Goal: Use online tool/utility: Utilize a website feature to perform a specific function

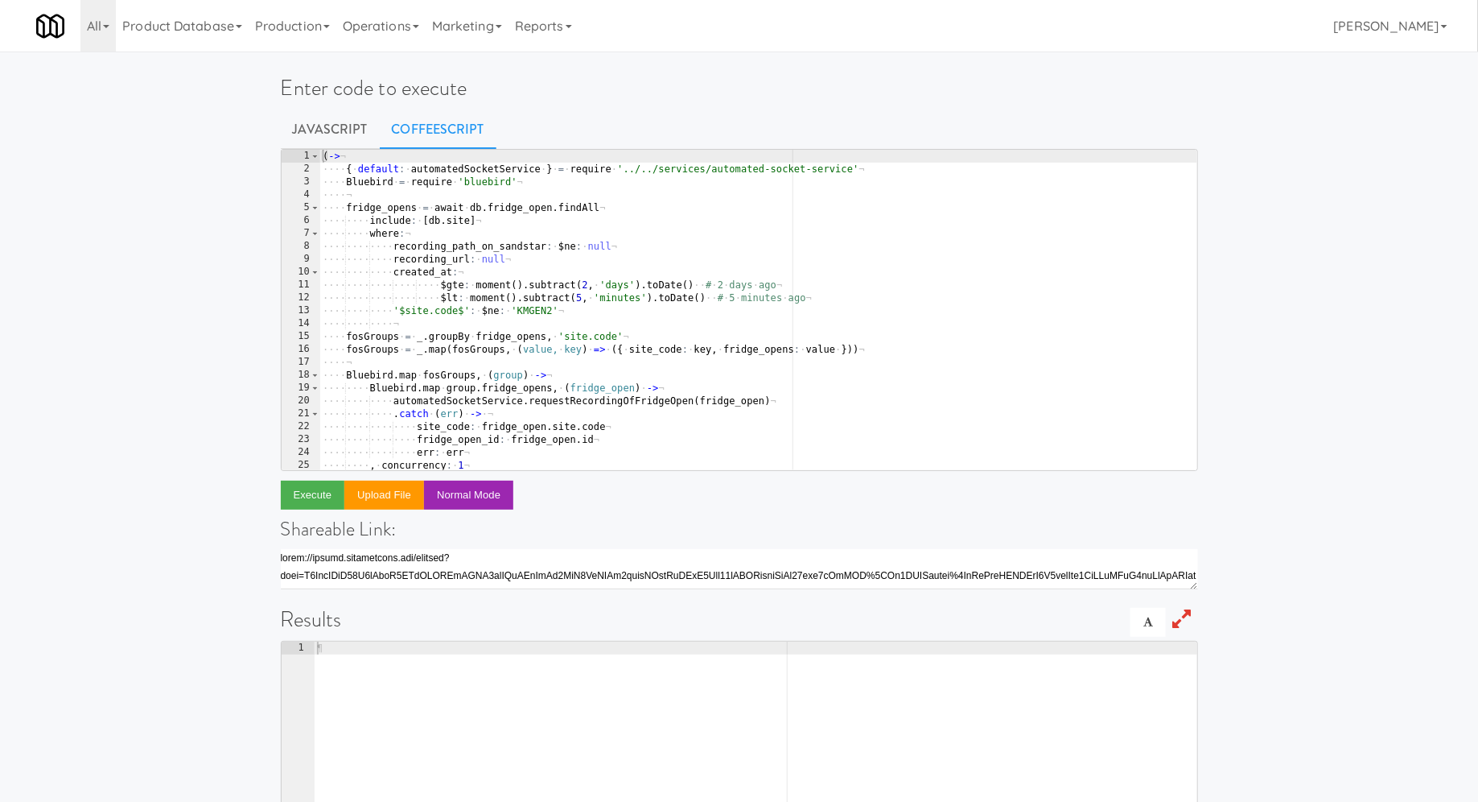
click at [428, 193] on div "( -> ¬ ···· { · default : · automatedSocketService · } · = · require · '../../s…" at bounding box center [758, 323] width 878 height 347
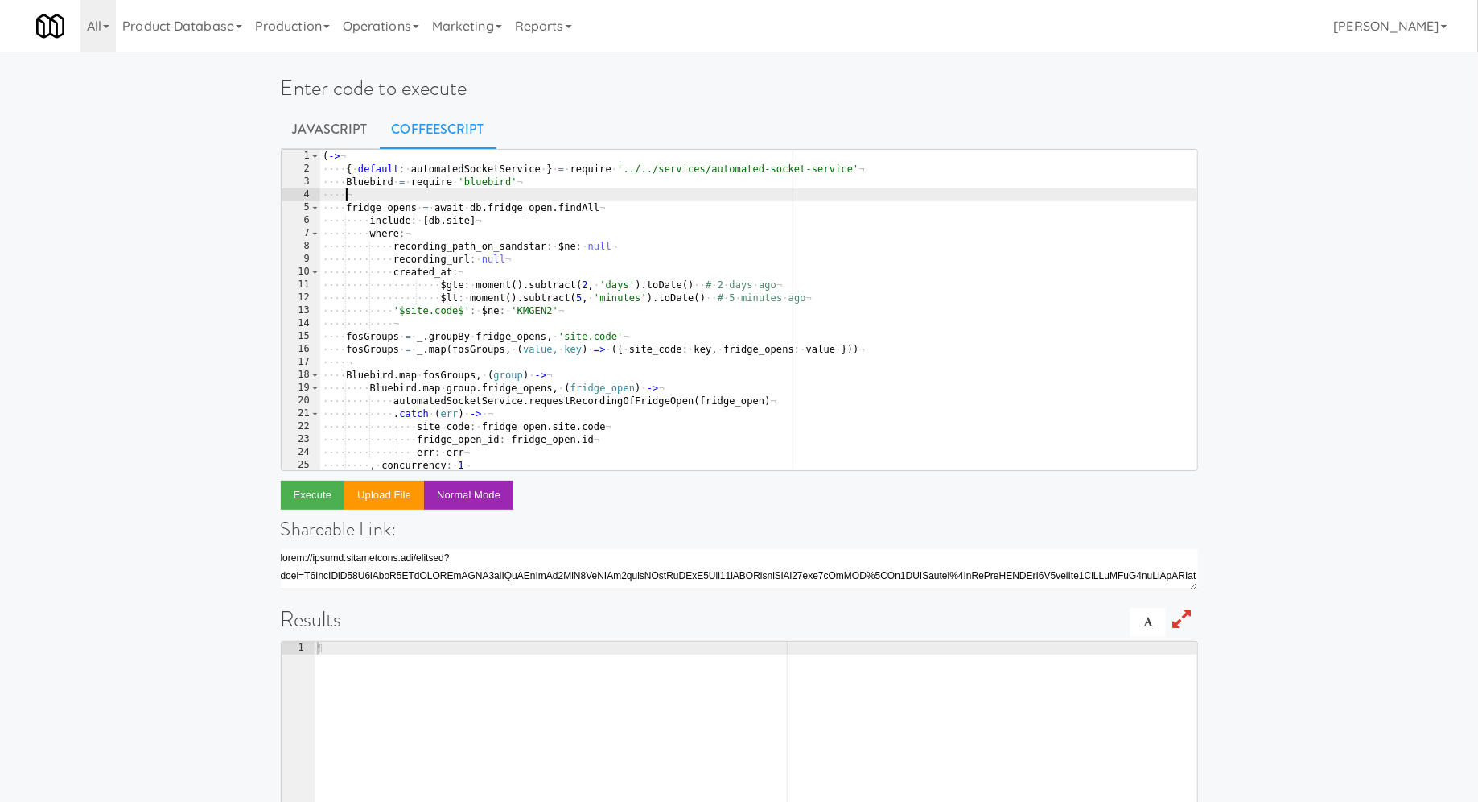
type textarea ", concurrency: 10 )()"
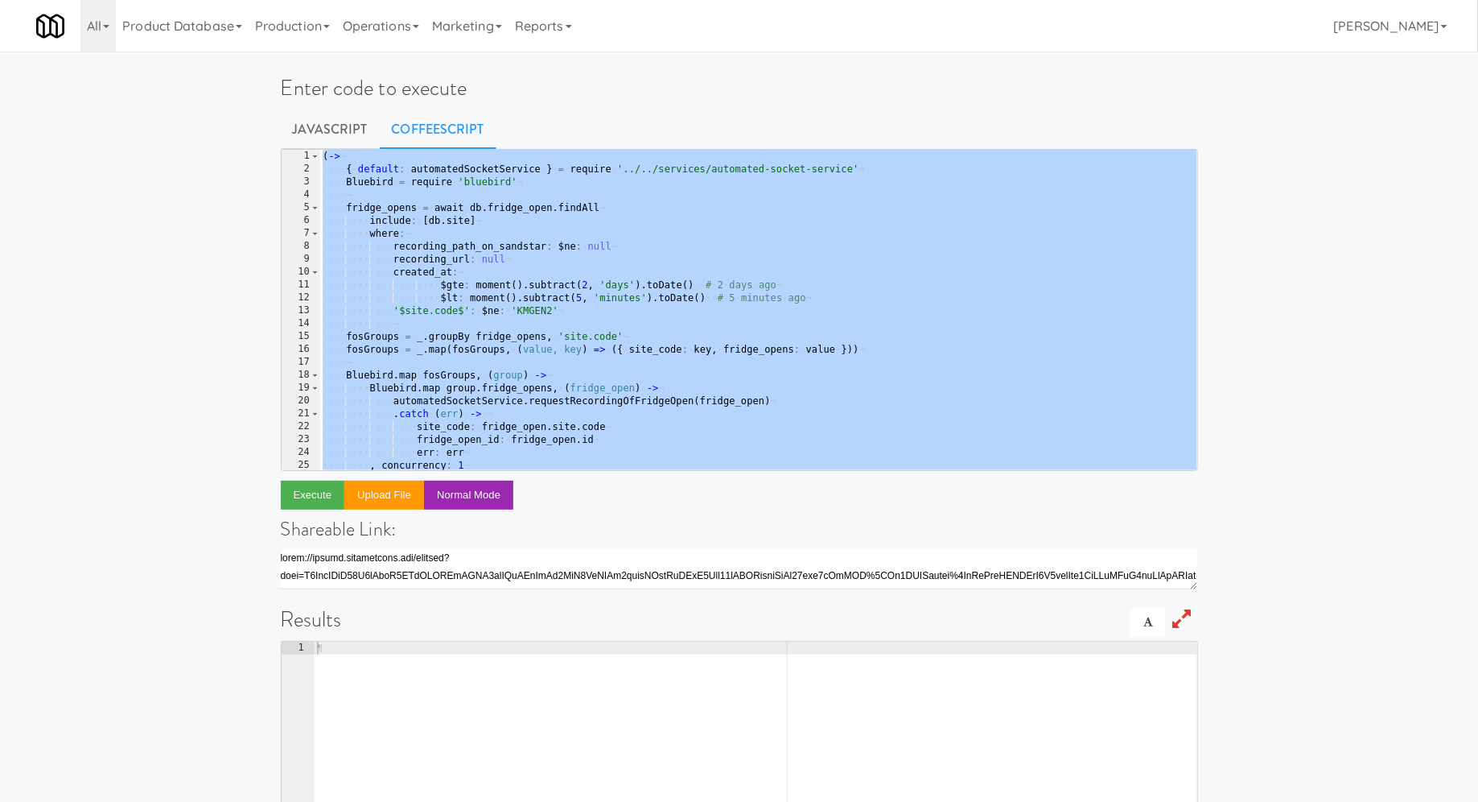
paste textarea
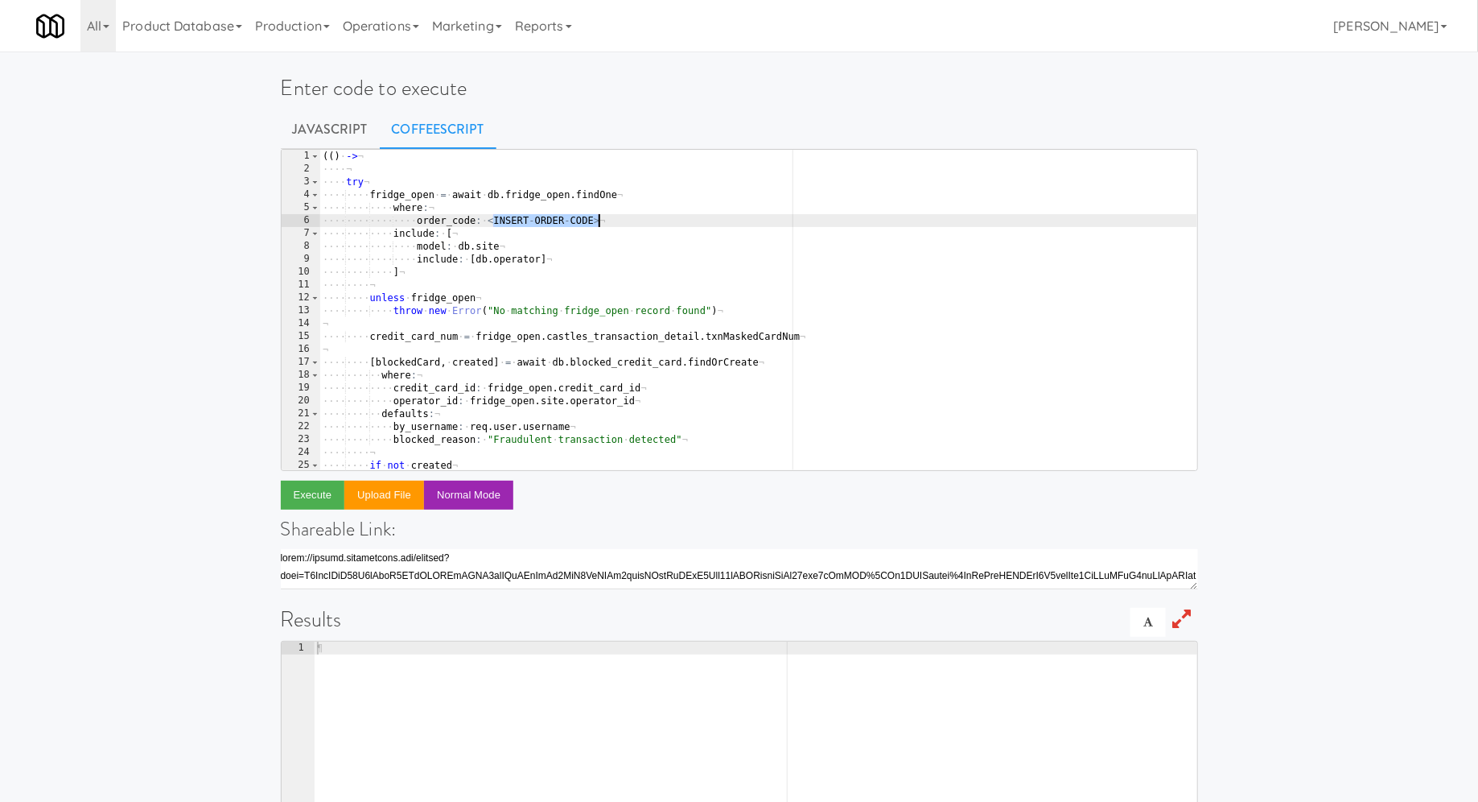
drag, startPoint x: 492, startPoint y: 221, endPoint x: 598, endPoint y: 220, distance: 106.2
click at [598, 220] on div "( ( ) · -> ¬ ···· ¬ ···· try ¬ ···· ···· fridge_open · = · await · db . fridge_…" at bounding box center [758, 323] width 878 height 347
type textarea "order_code: <INSERT-ORDER-CODE>"
paste textarea
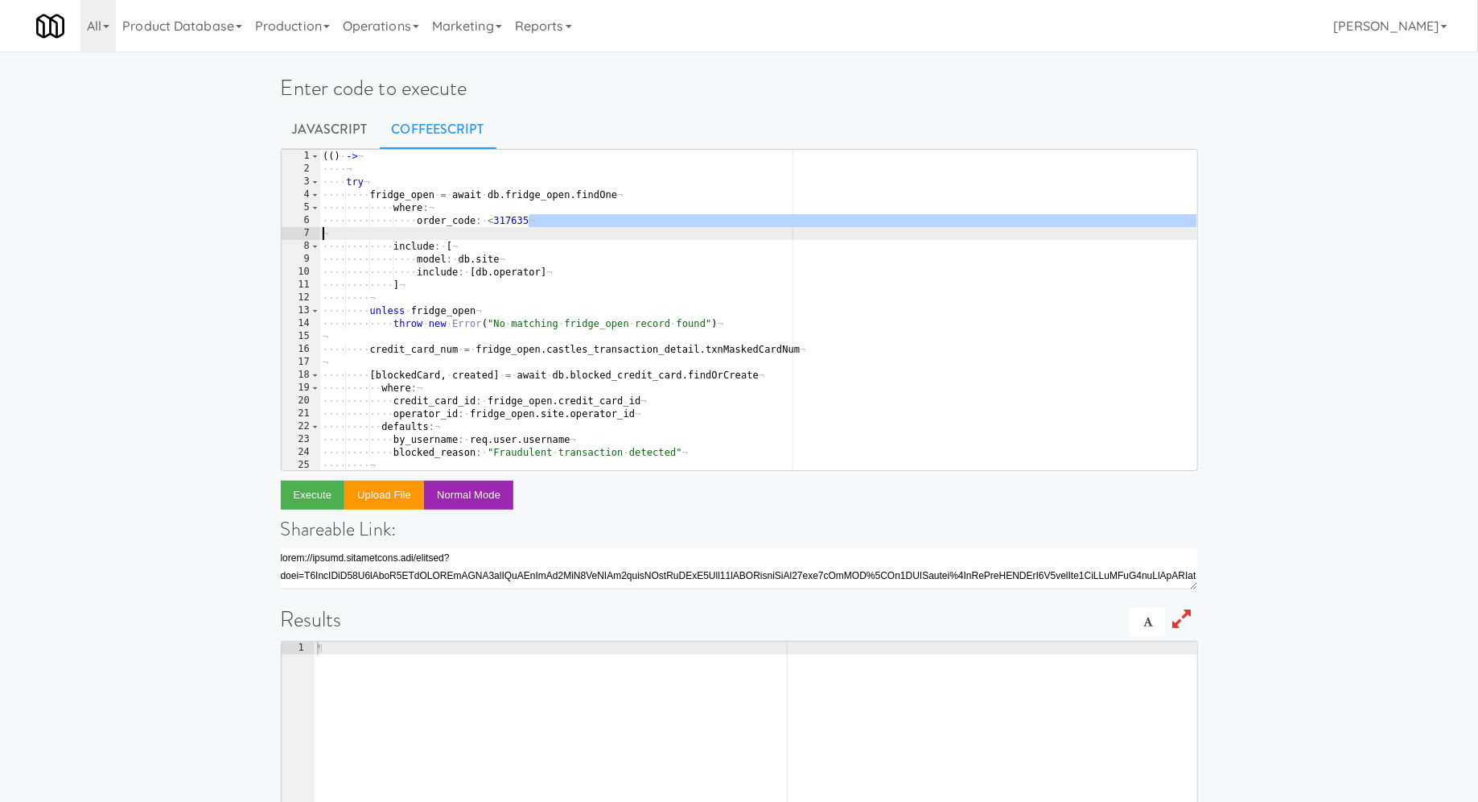
type textarea "order_code: <INSERT-ORDER-CODE>"
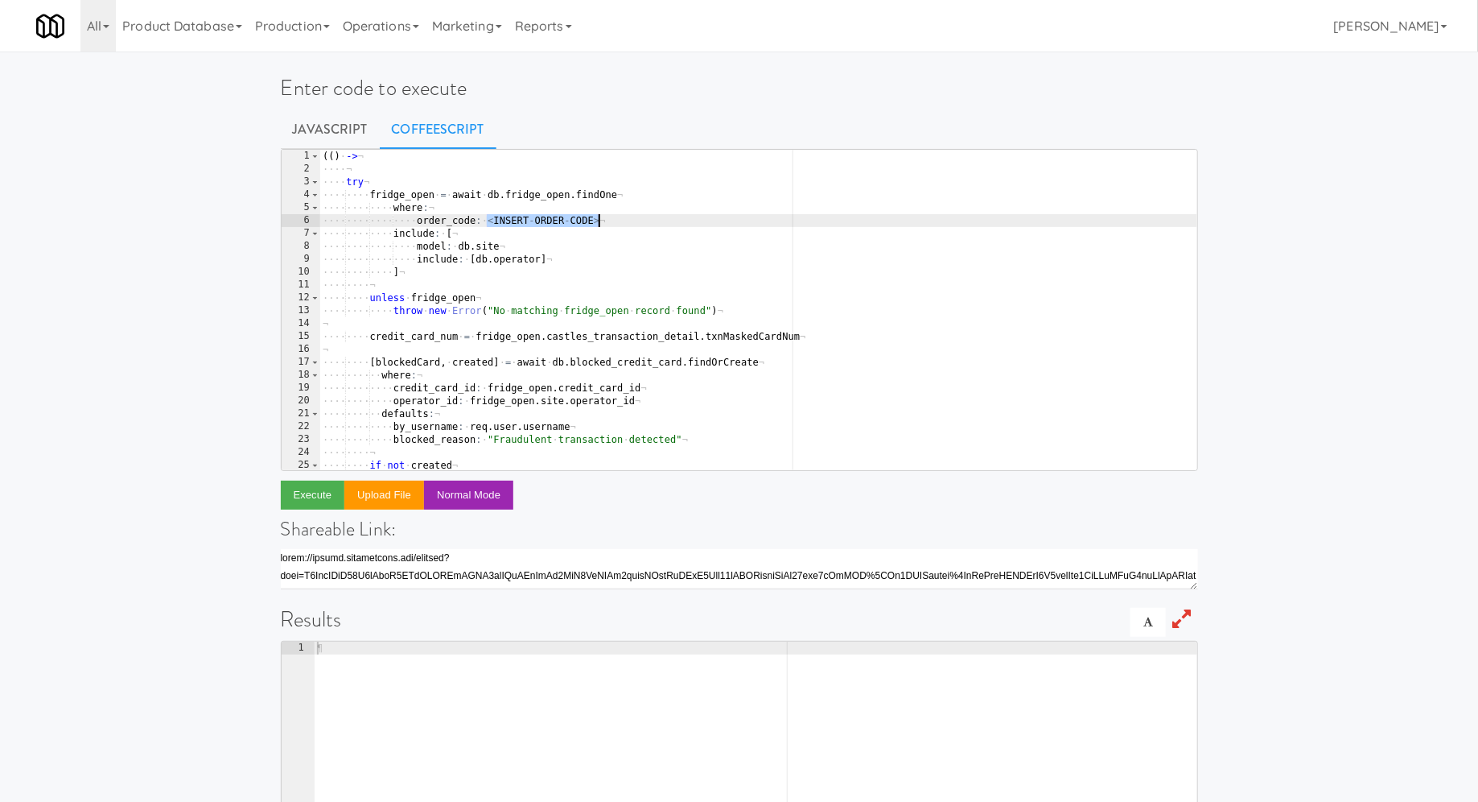
drag, startPoint x: 488, startPoint y: 219, endPoint x: 598, endPoint y: 215, distance: 110.3
click at [598, 215] on div "( ( ) · -> ¬ ···· ¬ ···· try ¬ ···· ···· fridge_open · = · await · db . fridge_…" at bounding box center [758, 323] width 878 height 347
paste textarea
click at [322, 498] on button "Execute" at bounding box center [313, 494] width 64 height 29
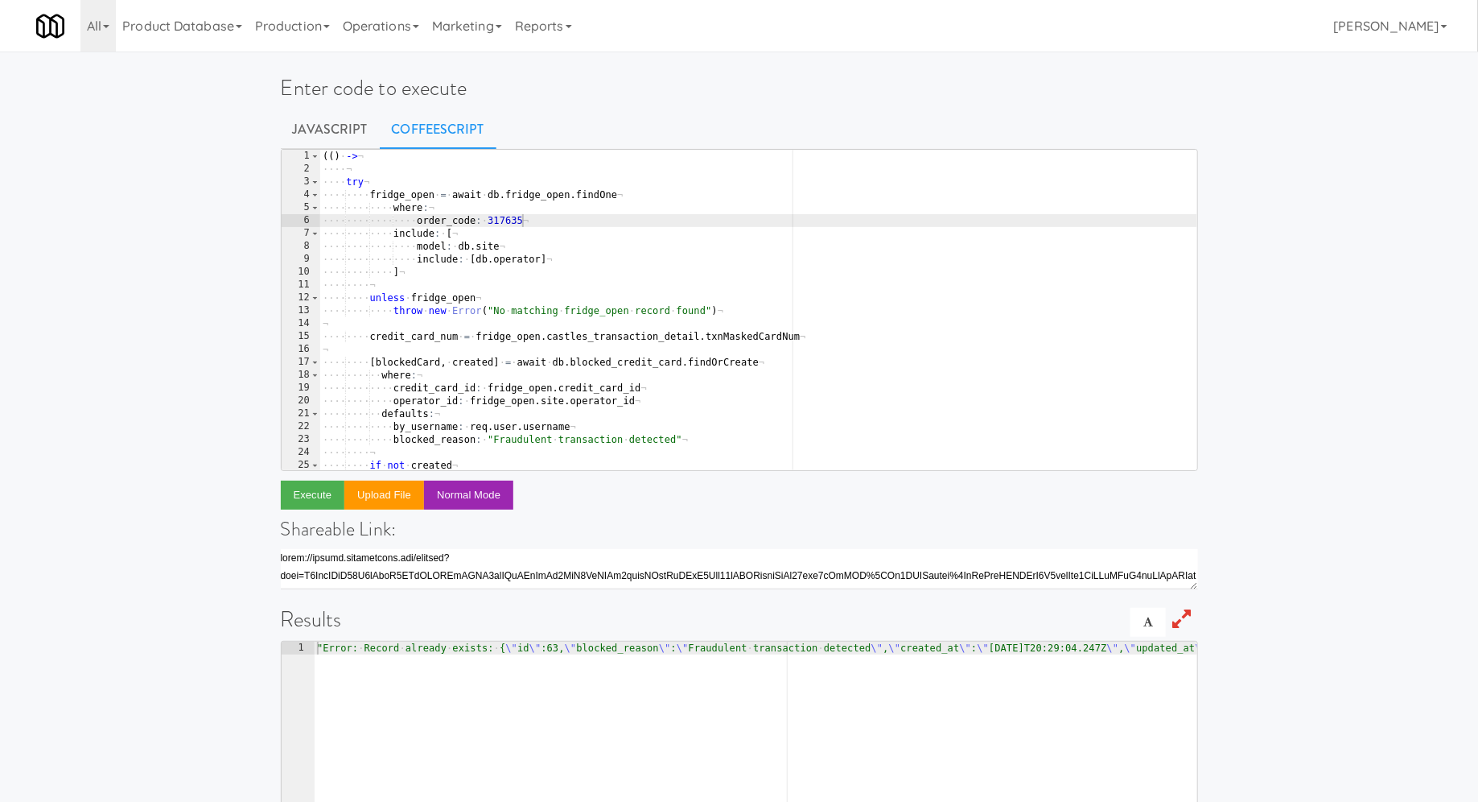
click at [505, 221] on div "( ( ) · -> ¬ ···· ¬ ···· try ¬ ···· ···· fridge_open · = · await · db . fridge_…" at bounding box center [758, 323] width 878 height 347
paste textarea "794009"
type textarea "order_code: 3794009"
click at [325, 496] on button "Execute" at bounding box center [313, 494] width 64 height 29
